Goal: Check status

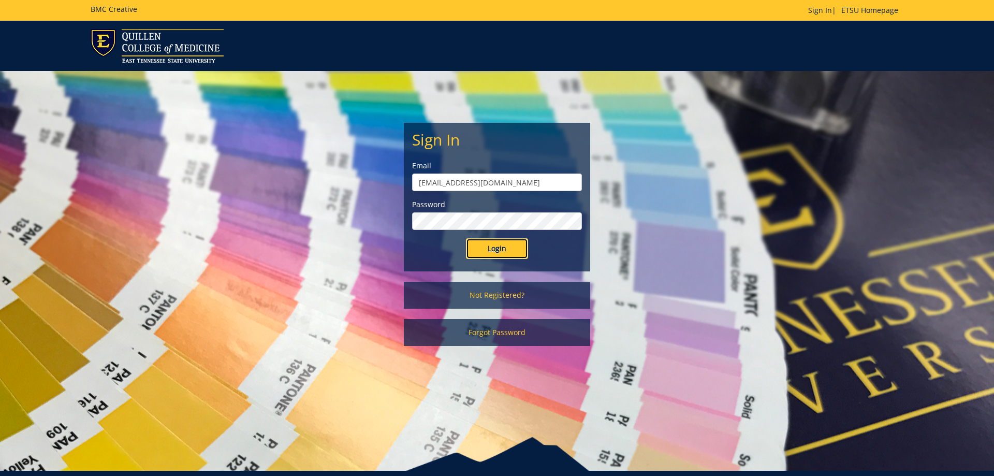
click at [495, 252] on input "Login" at bounding box center [497, 248] width 62 height 21
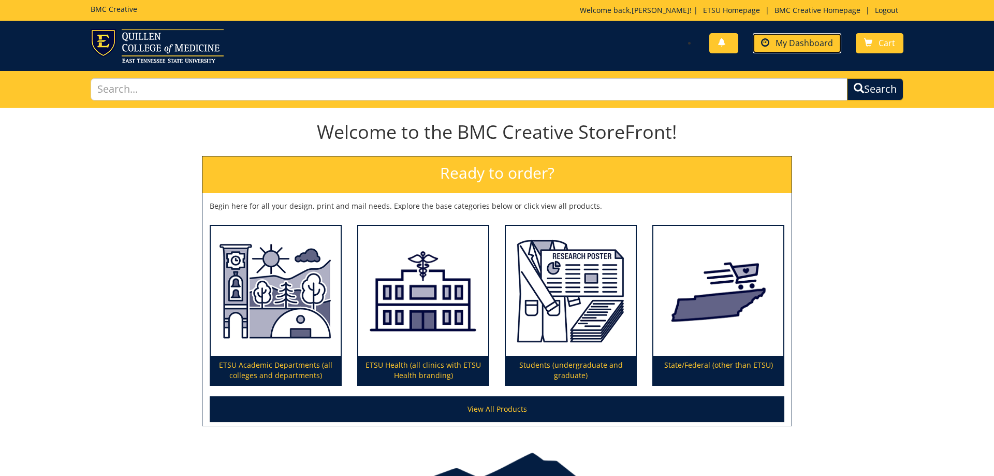
click at [810, 44] on span "My Dashboard" at bounding box center [803, 42] width 57 height 11
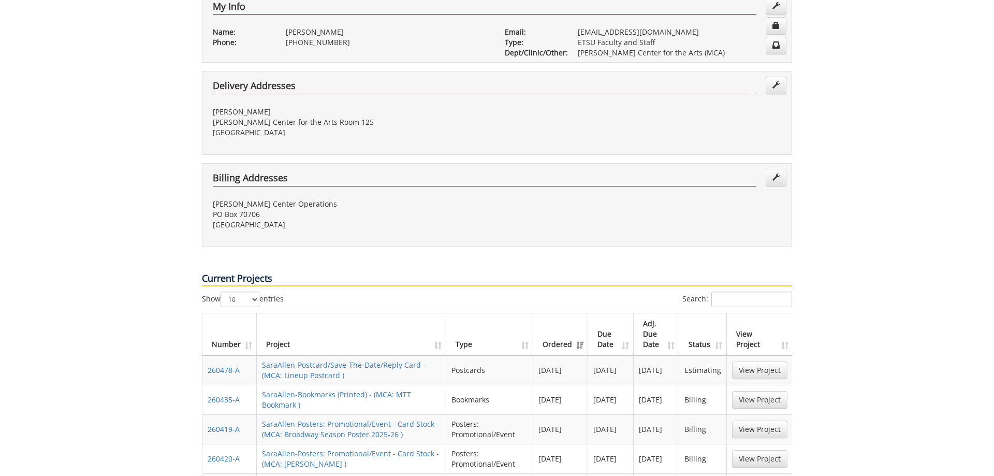
scroll to position [317, 0]
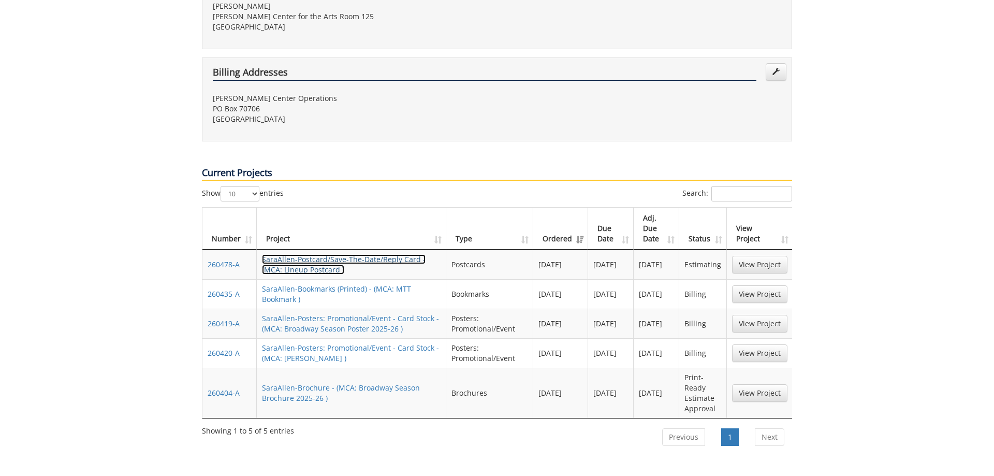
click at [366, 254] on link "SaraAllen-Postcard/Save-The-Date/Reply Card - (MCA: Lineup Postcard )" at bounding box center [344, 264] width 164 height 20
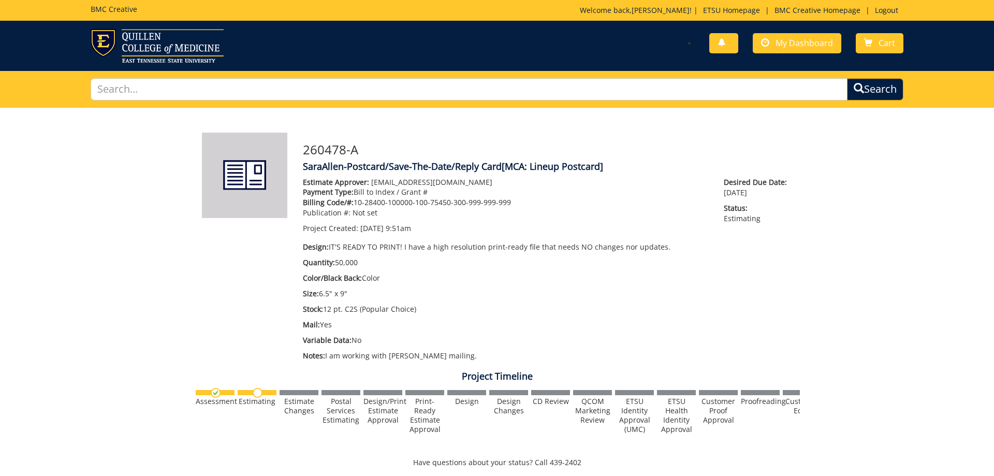
scroll to position [161, 0]
drag, startPoint x: 340, startPoint y: 223, endPoint x: 453, endPoint y: 229, distance: 112.9
click at [450, 229] on p "Project Created: [DATE] 9:51am" at bounding box center [505, 228] width 405 height 10
click at [457, 229] on p "Project Created: [DATE] 9:51am" at bounding box center [505, 228] width 405 height 10
drag, startPoint x: 733, startPoint y: 194, endPoint x: 783, endPoint y: 194, distance: 50.2
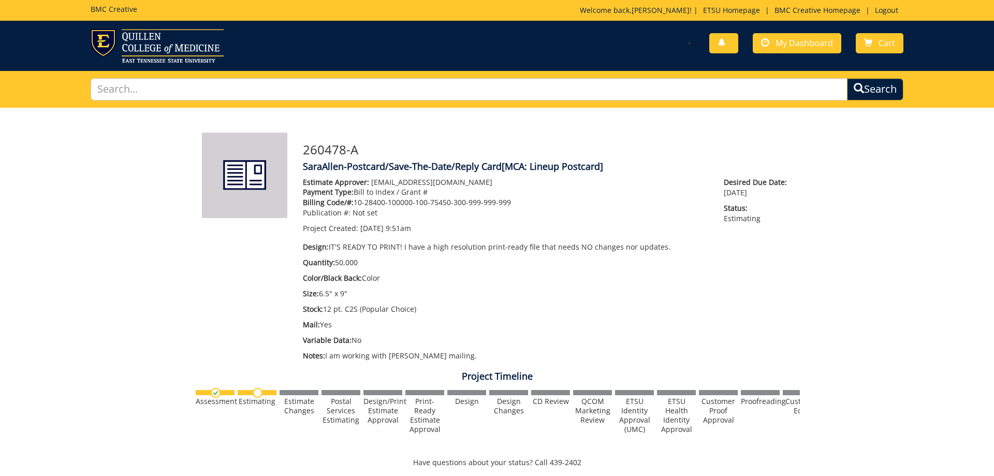
click at [783, 194] on p "Desired Due Date: [DATE]" at bounding box center [757, 187] width 68 height 21
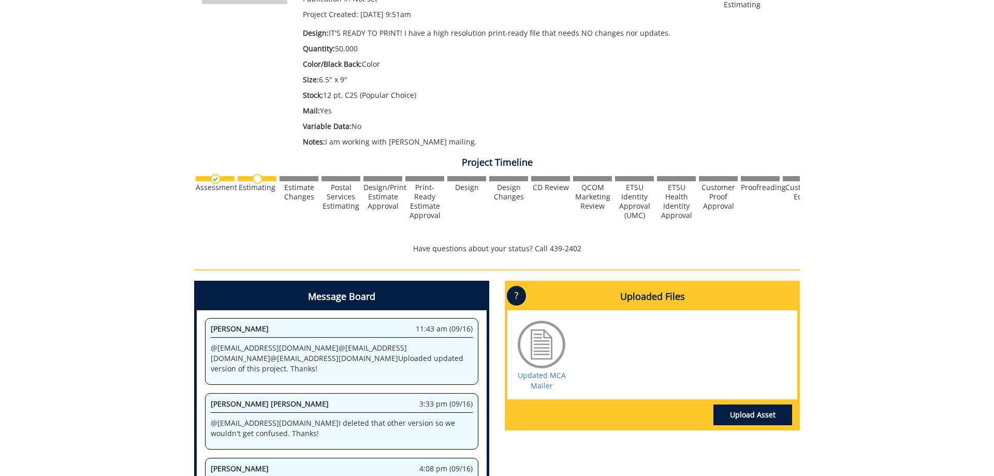
scroll to position [372, 0]
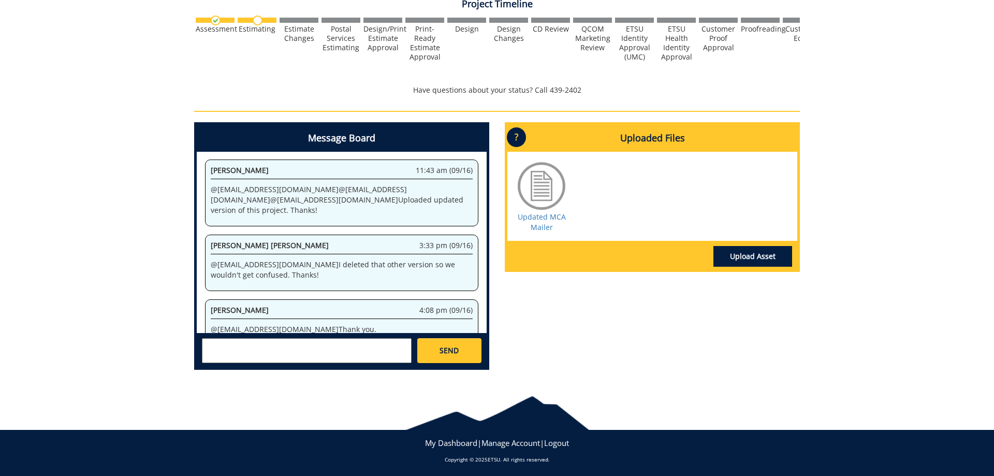
click at [362, 350] on textarea at bounding box center [307, 350] width 210 height 25
type textarea "@[EMAIL_ADDRESS][DOMAIN_NAME] @[EMAIL_ADDRESS][DOMAIN_NAME] Any update on when …"
click at [463, 360] on link "SEND" at bounding box center [449, 350] width 64 height 25
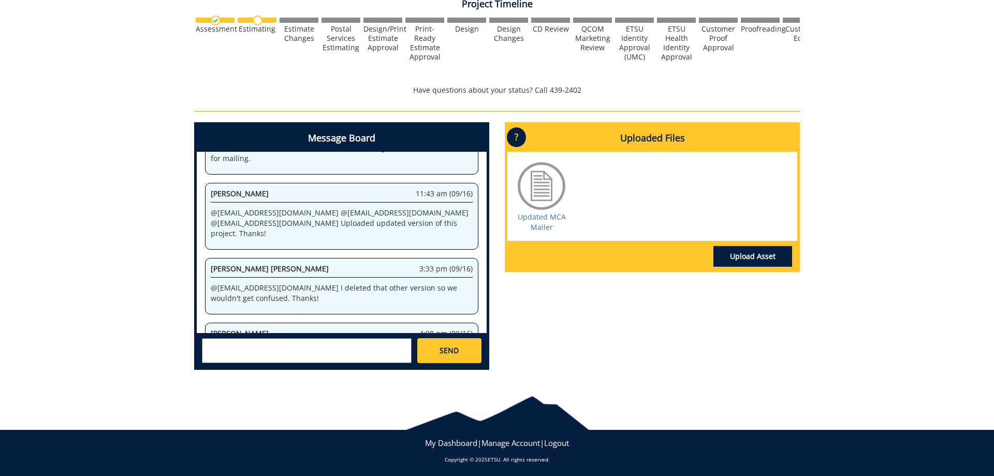
scroll to position [24639, 0]
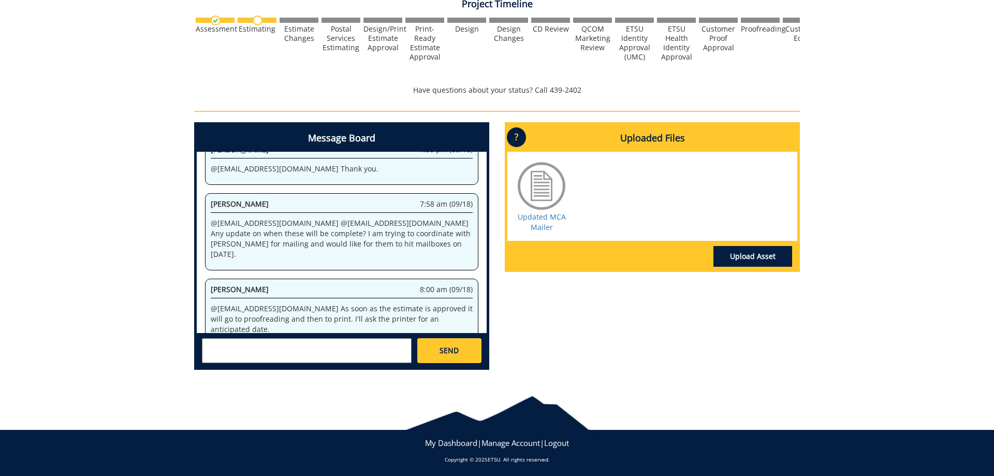
click at [353, 346] on textarea at bounding box center [307, 350] width 210 height 25
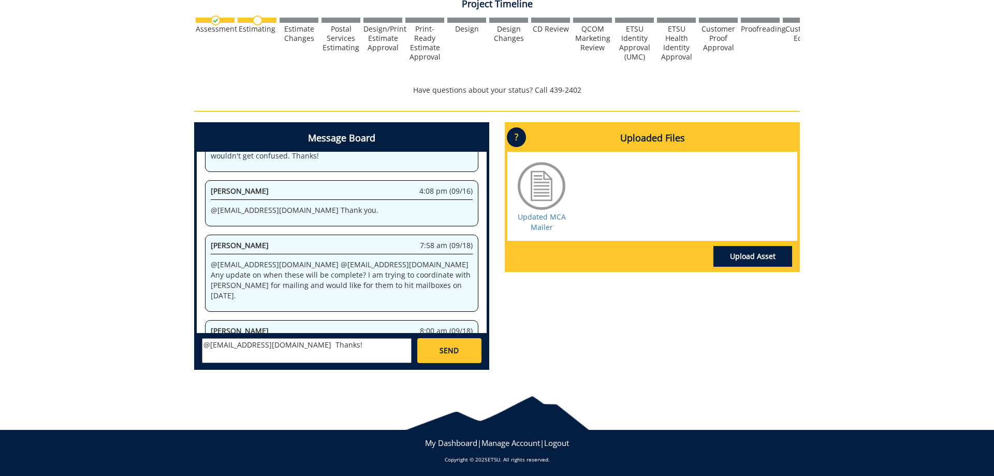
type textarea "@[EMAIL_ADDRESS][DOMAIN_NAME] Thanks!"
click at [461, 355] on link "SEND" at bounding box center [449, 350] width 64 height 25
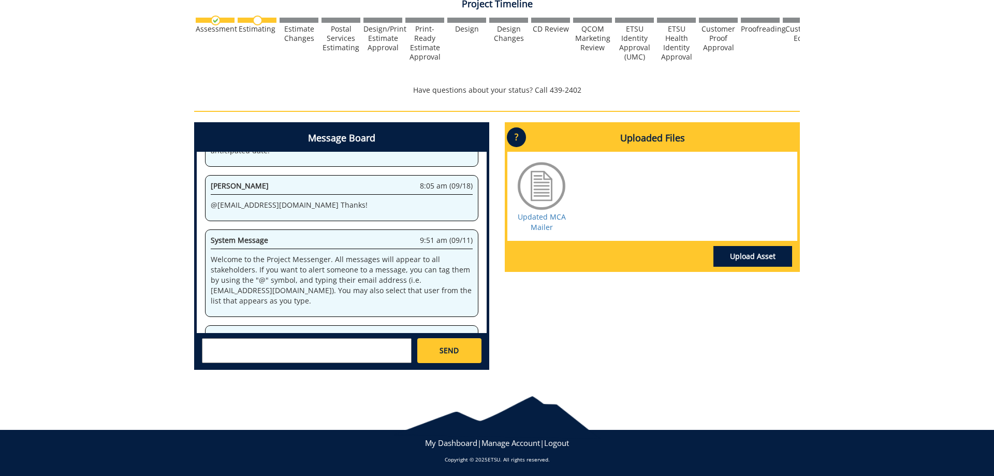
scroll to position [64170, 0]
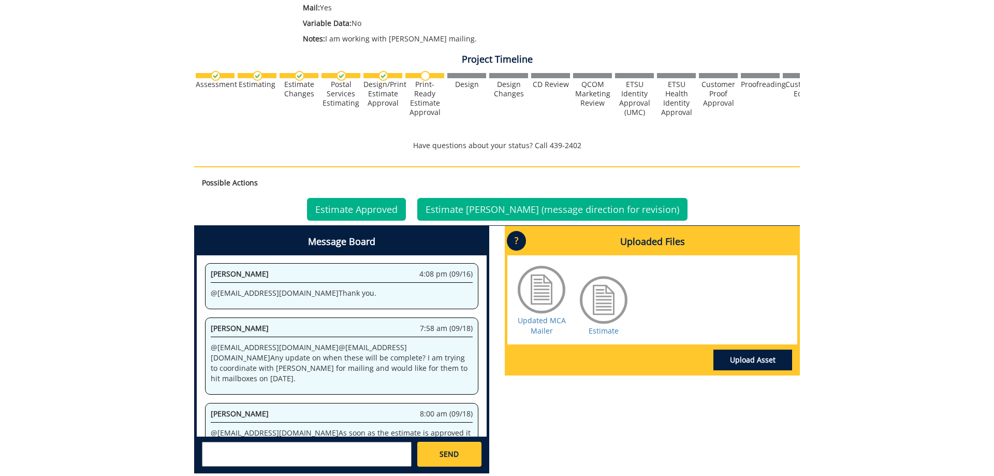
scroll to position [369, 0]
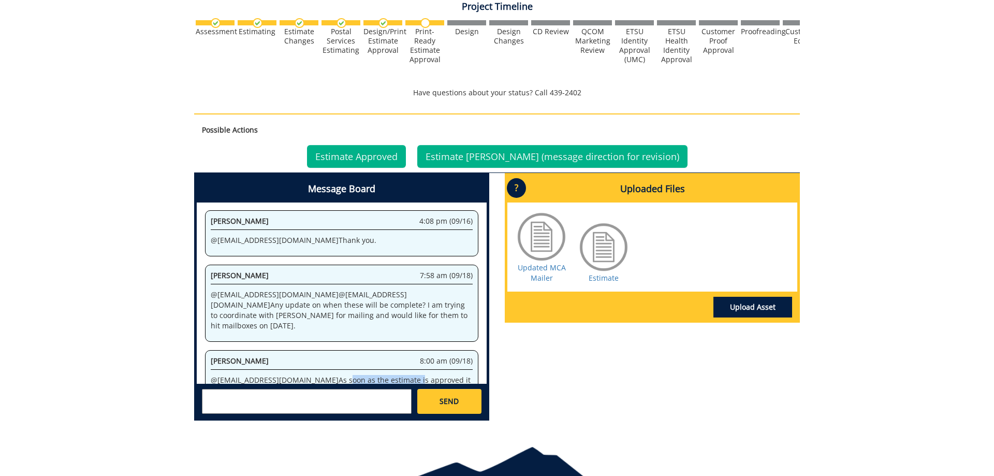
drag, startPoint x: 288, startPoint y: 349, endPoint x: 381, endPoint y: 349, distance: 92.6
click at [370, 375] on p "@ [EMAIL_ADDRESS][DOMAIN_NAME] As soon as the estimate is approved it will go t…" at bounding box center [342, 390] width 262 height 31
click at [393, 375] on p "@ [EMAIL_ADDRESS][DOMAIN_NAME] As soon as the estimate is approved it will go t…" at bounding box center [342, 390] width 262 height 31
drag, startPoint x: 230, startPoint y: 356, endPoint x: 354, endPoint y: 357, distance: 124.2
click at [328, 375] on p "@ [EMAIL_ADDRESS][DOMAIN_NAME] As soon as the estimate is approved it will go t…" at bounding box center [342, 390] width 262 height 31
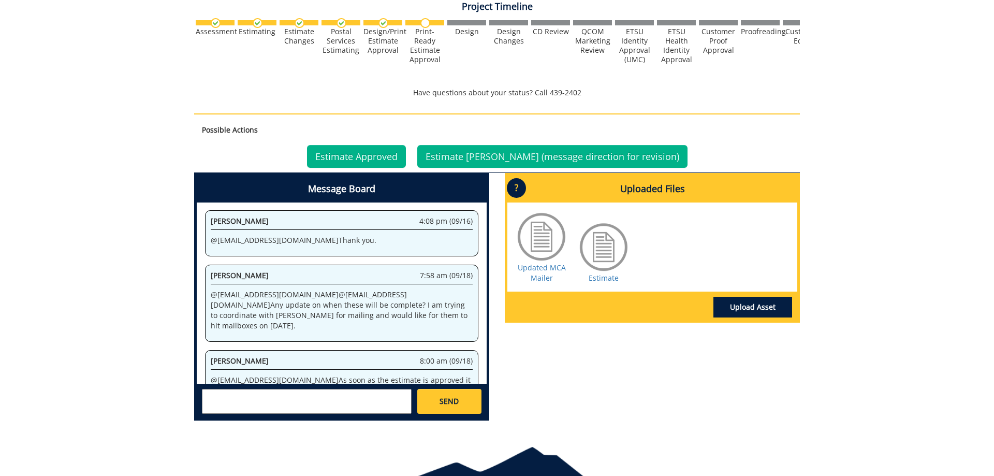
click at [354, 375] on p "@ allensb@etsu.edu As soon as the estimate is approved it will go to proofreadi…" at bounding box center [342, 390] width 262 height 31
click at [606, 279] on link "Estimate" at bounding box center [603, 278] width 30 height 10
click at [405, 160] on link "Estimate Approved" at bounding box center [356, 156] width 99 height 23
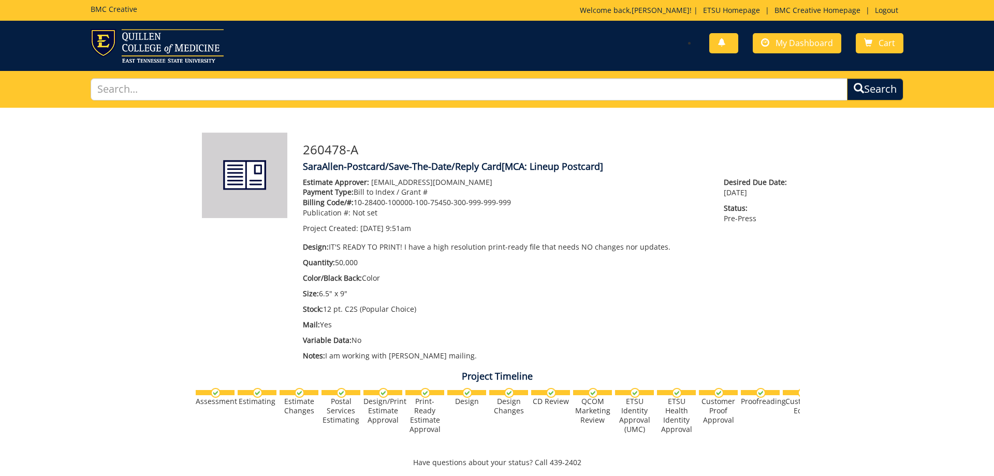
scroll to position [38357, 0]
